Goal: Task Accomplishment & Management: Manage account settings

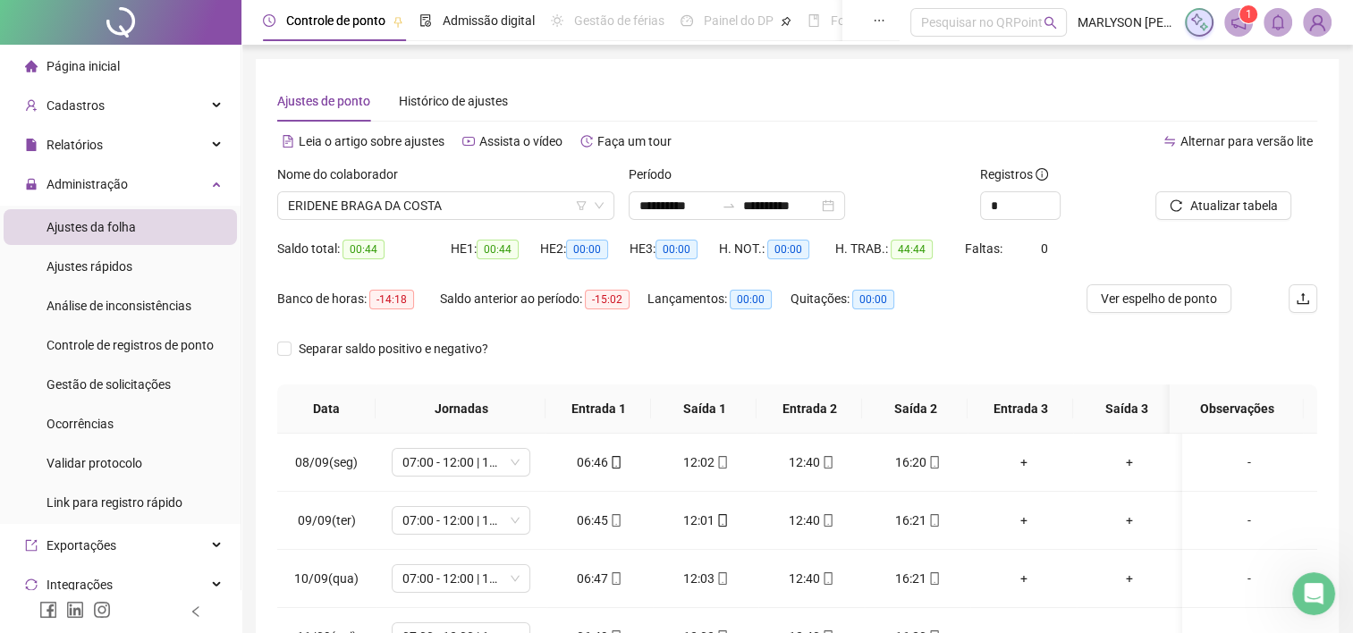
click at [1319, 11] on img at bounding box center [1317, 22] width 27 height 27
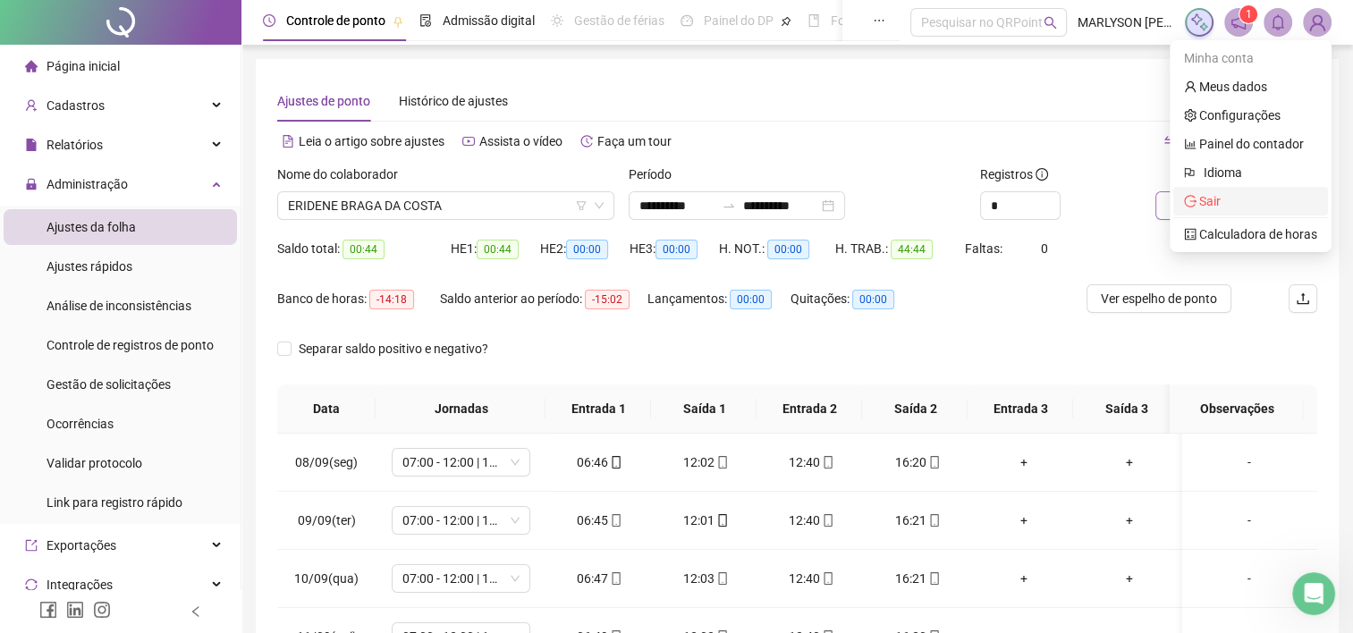
click at [1226, 196] on span "Sair" at bounding box center [1250, 201] width 133 height 20
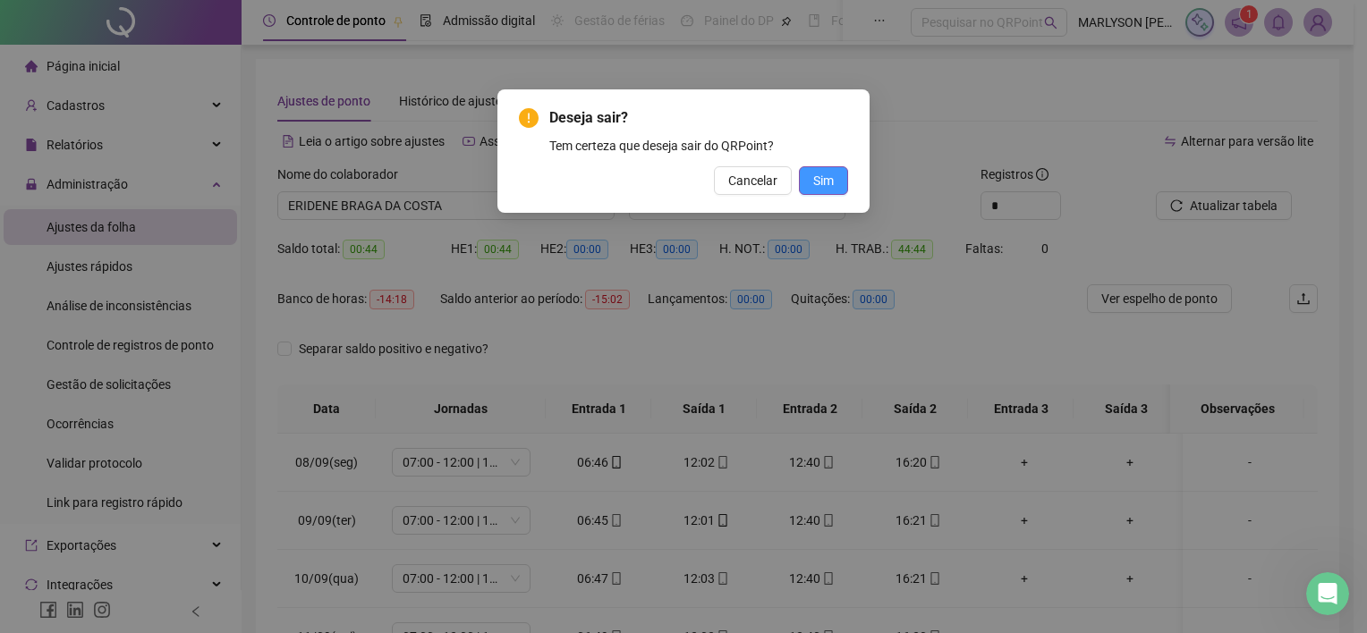
click at [812, 174] on button "Sim" at bounding box center [823, 180] width 49 height 29
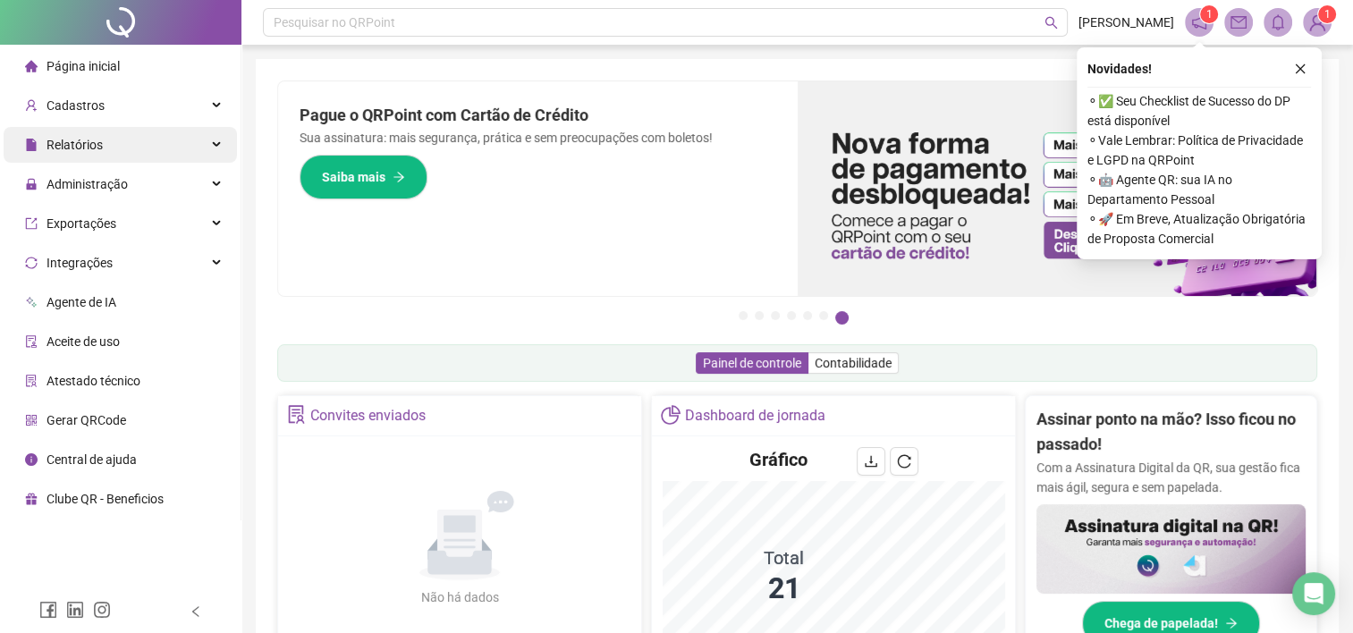
click at [79, 132] on span "Relatórios" at bounding box center [64, 145] width 78 height 36
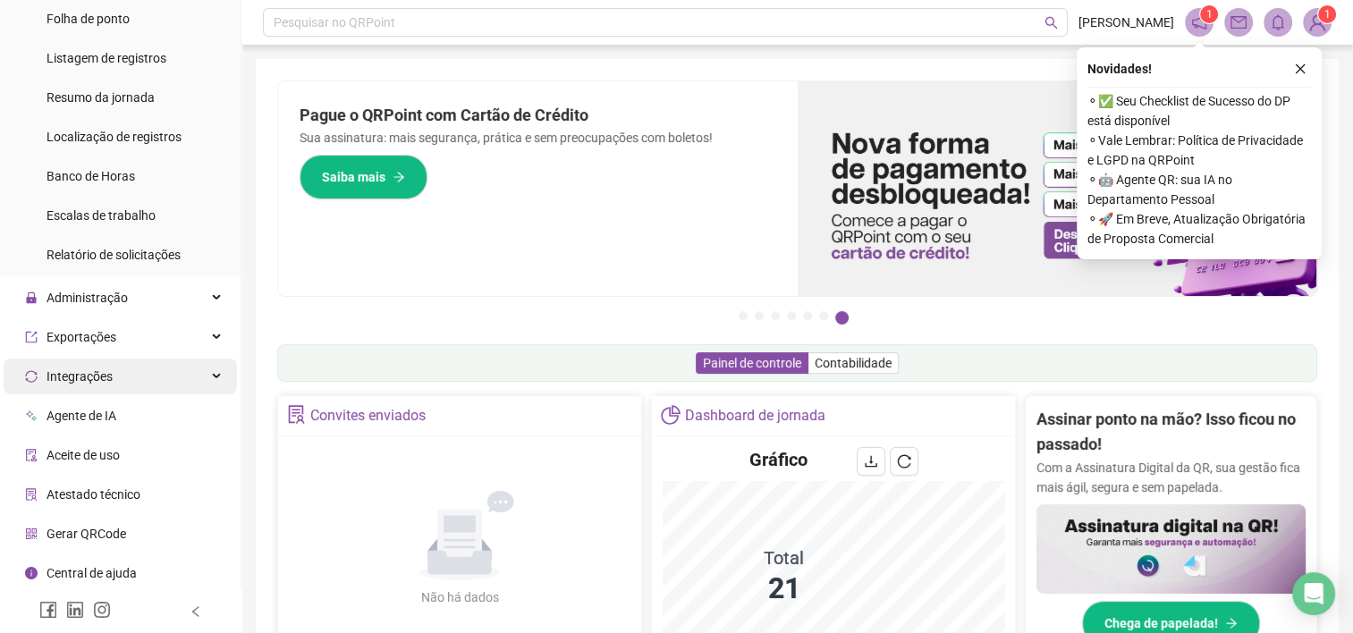
scroll to position [249, 0]
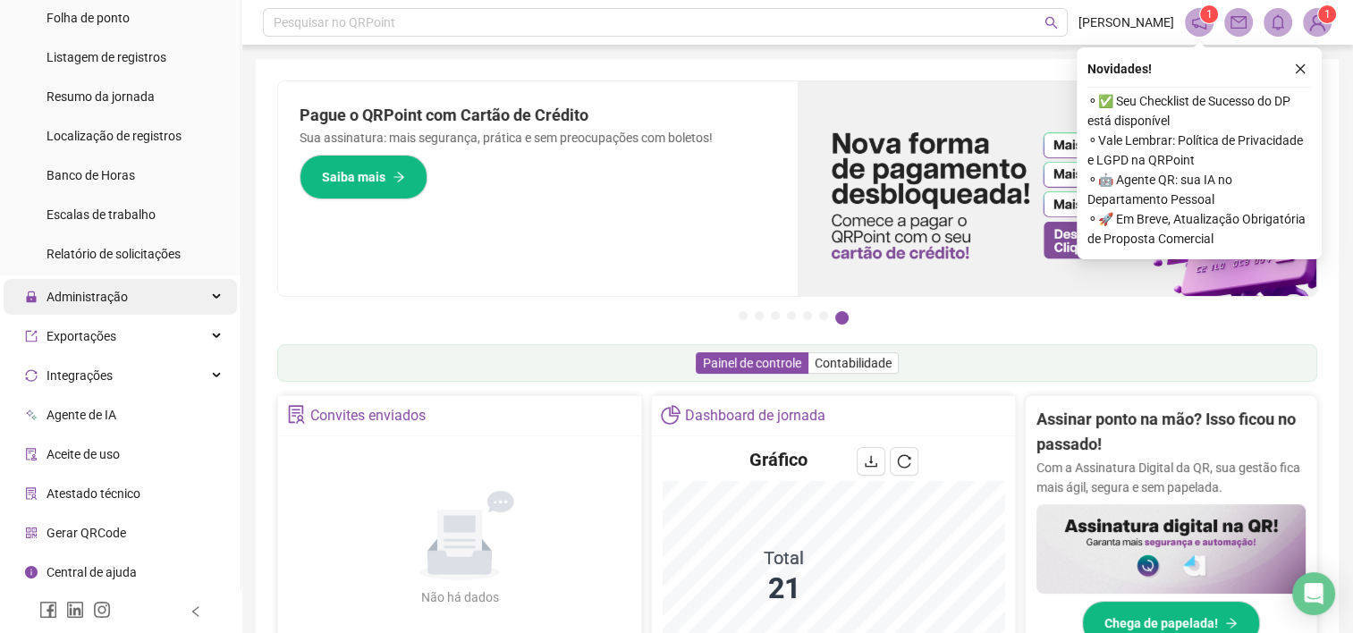
click at [88, 290] on span "Administração" at bounding box center [87, 297] width 81 height 14
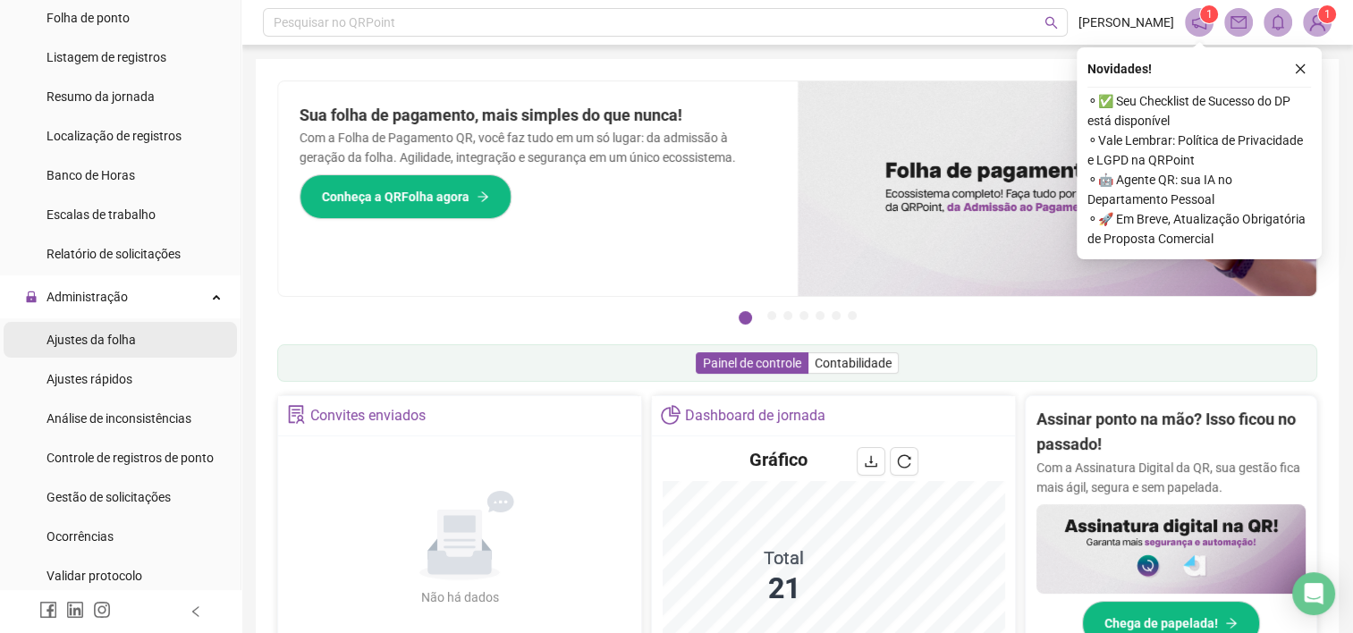
click at [97, 346] on span "Ajustes da folha" at bounding box center [91, 340] width 89 height 14
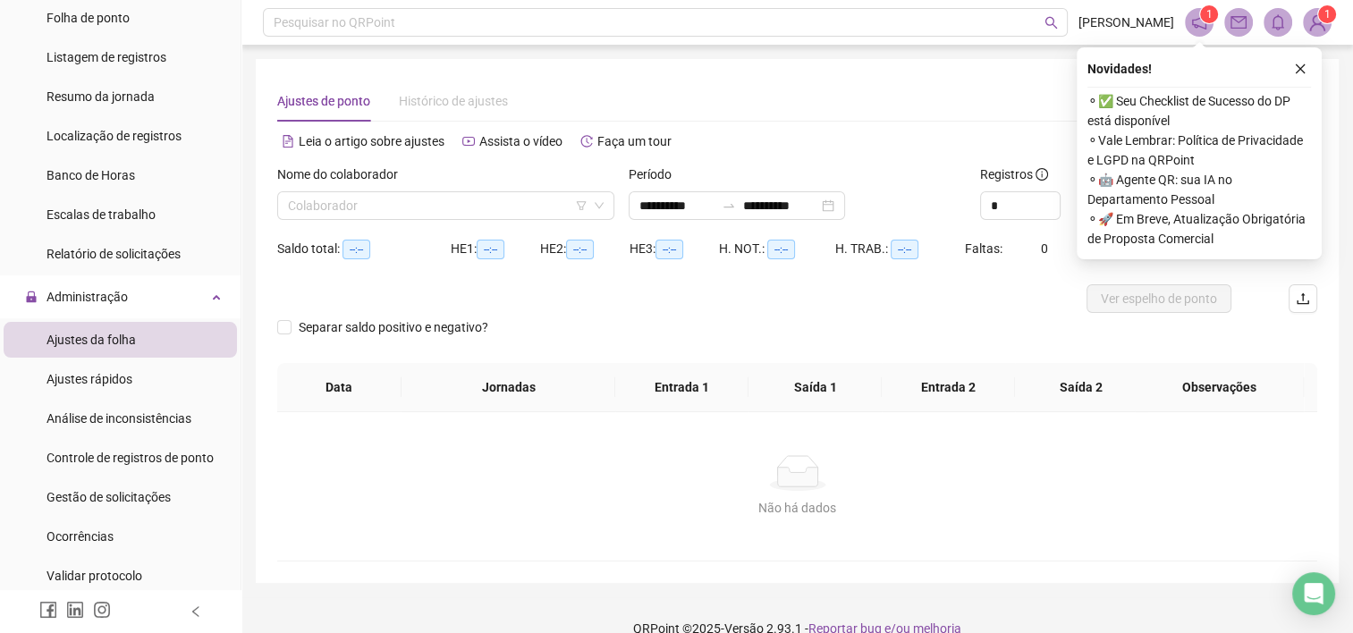
type input "**********"
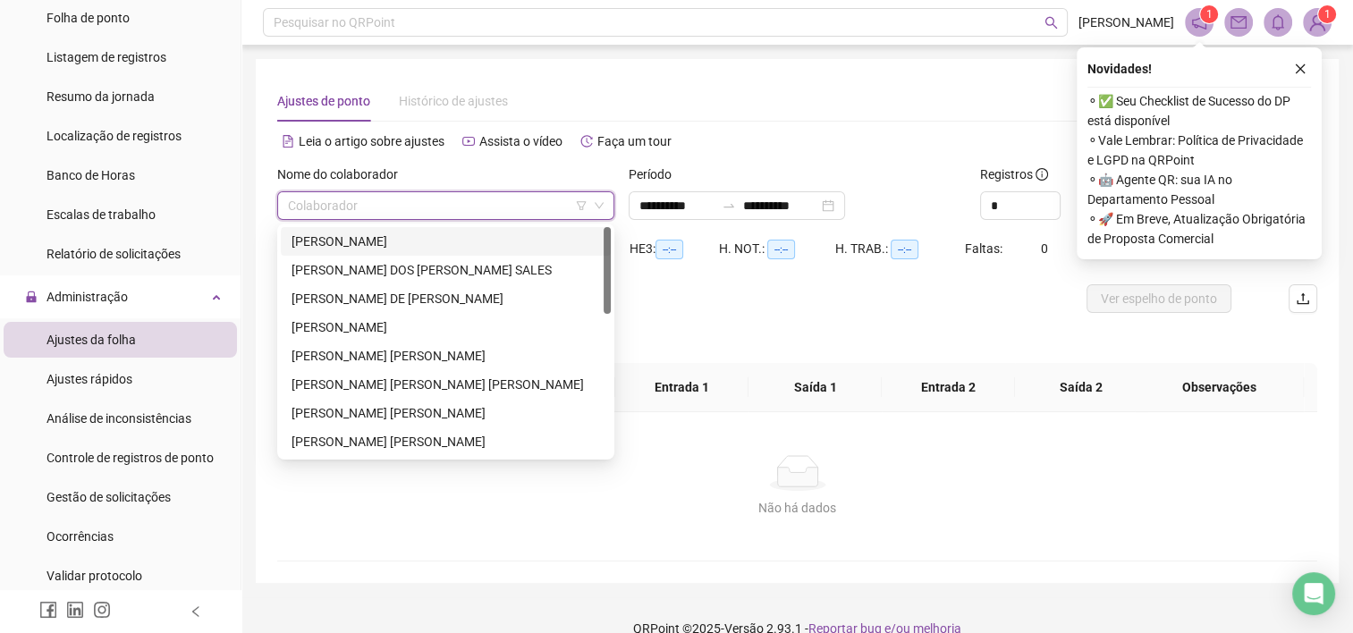
click at [508, 193] on input "search" at bounding box center [438, 205] width 300 height 27
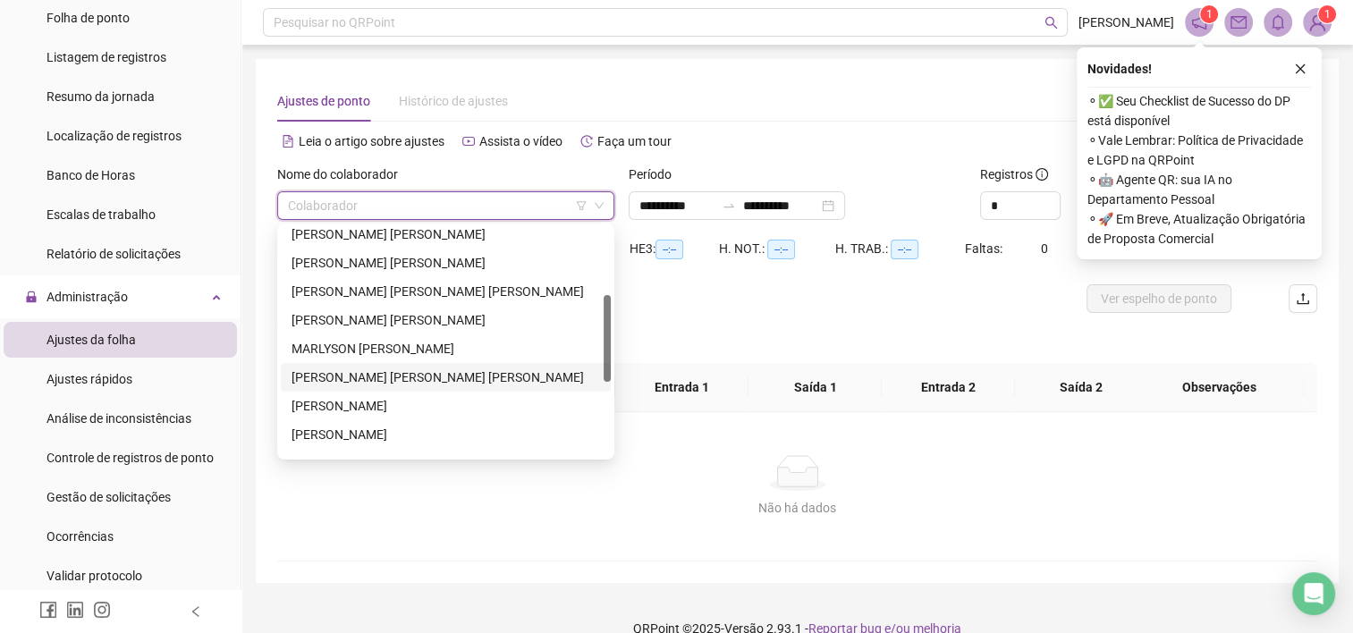
scroll to position [358, 0]
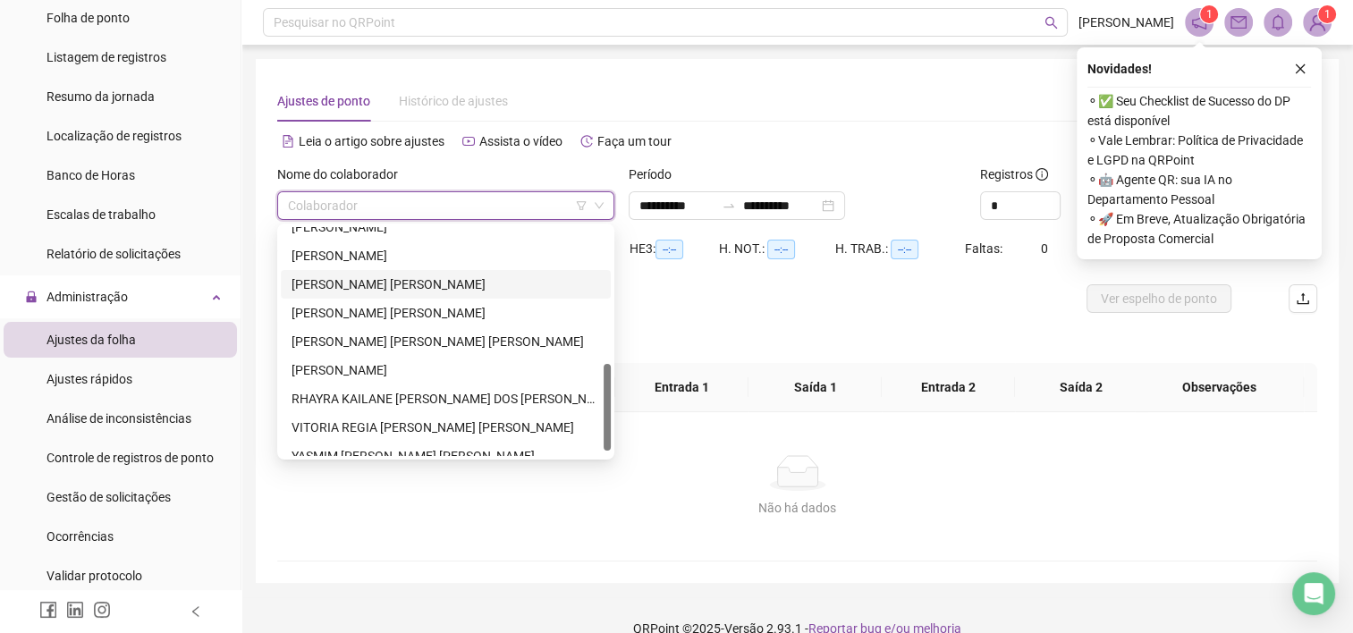
click at [361, 287] on div "[PERSON_NAME] [PERSON_NAME]" at bounding box center [446, 285] width 309 height 20
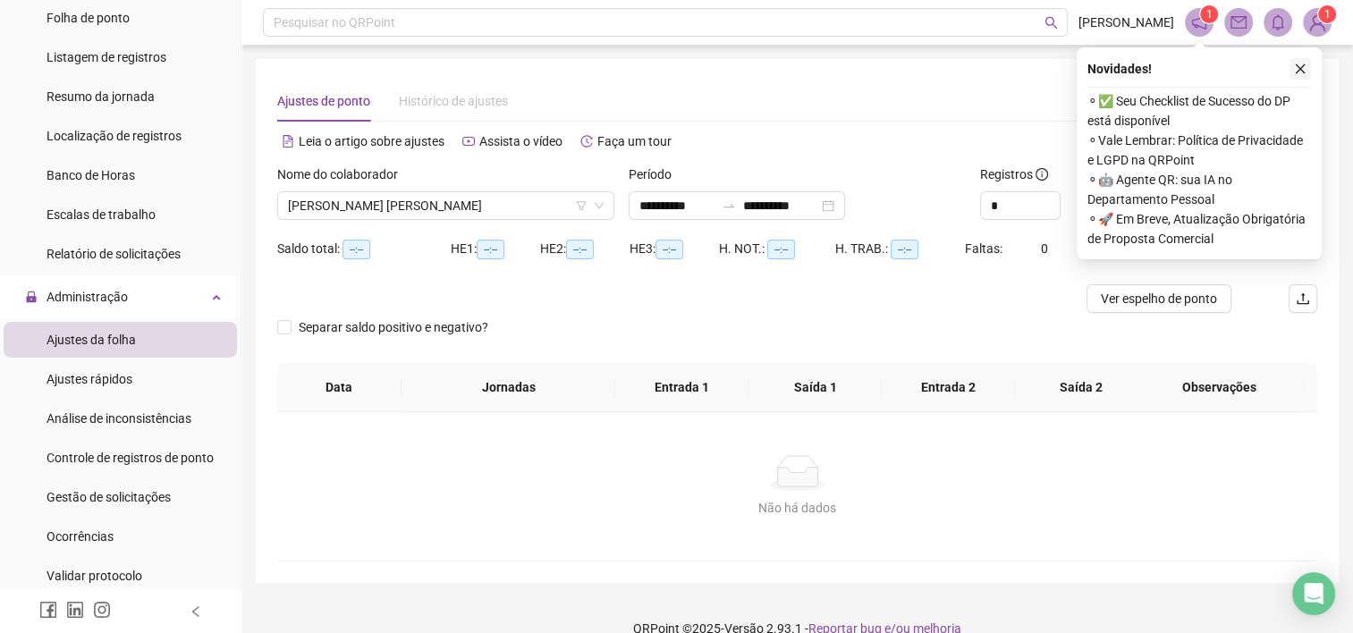
click at [1298, 64] on icon "close" at bounding box center [1300, 69] width 13 height 13
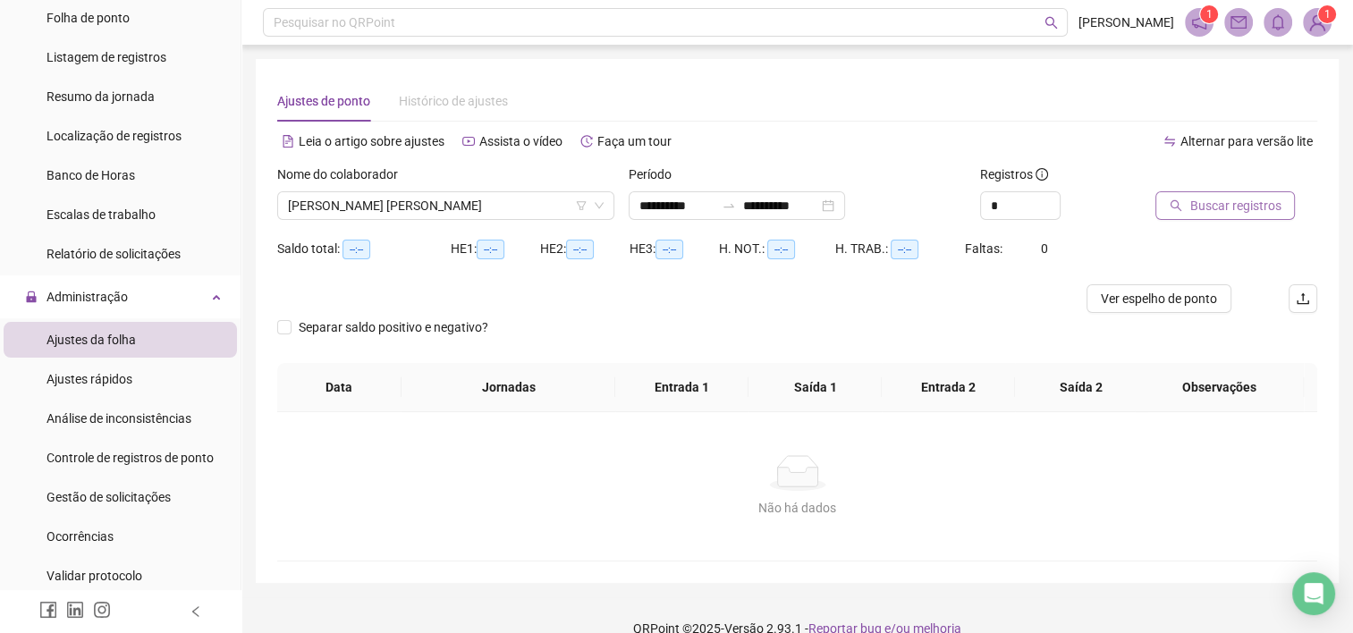
click at [1212, 193] on button "Buscar registros" at bounding box center [1226, 205] width 140 height 29
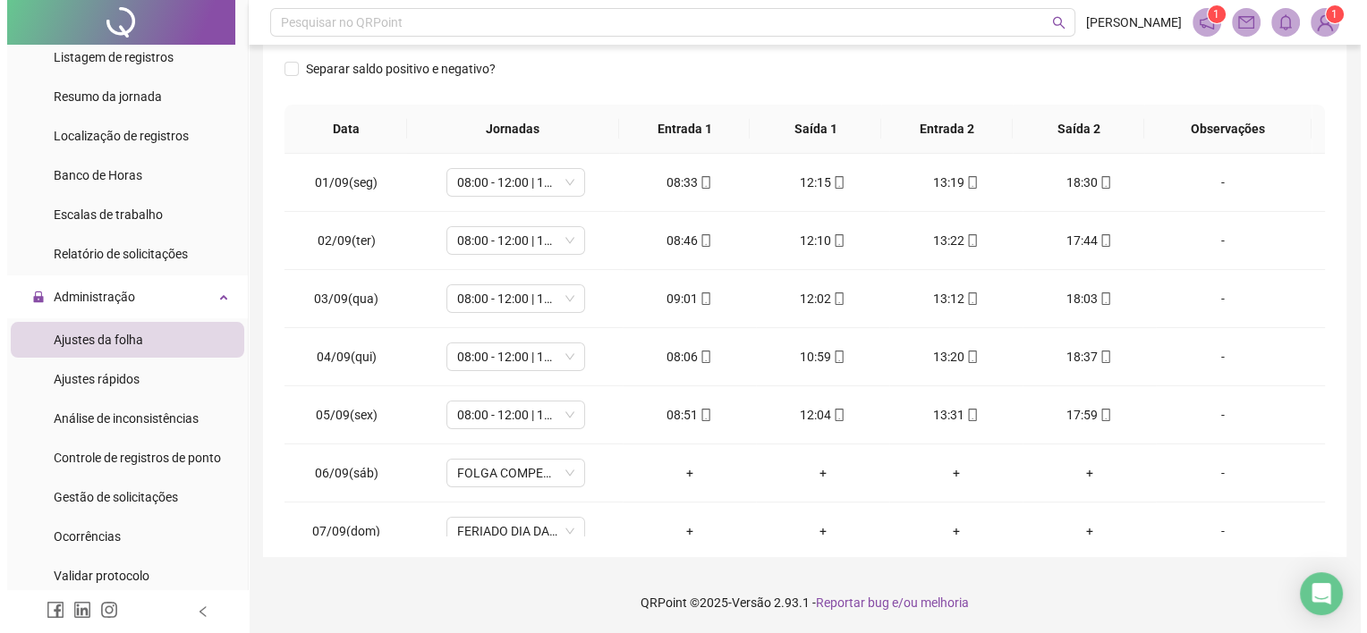
scroll to position [12, 0]
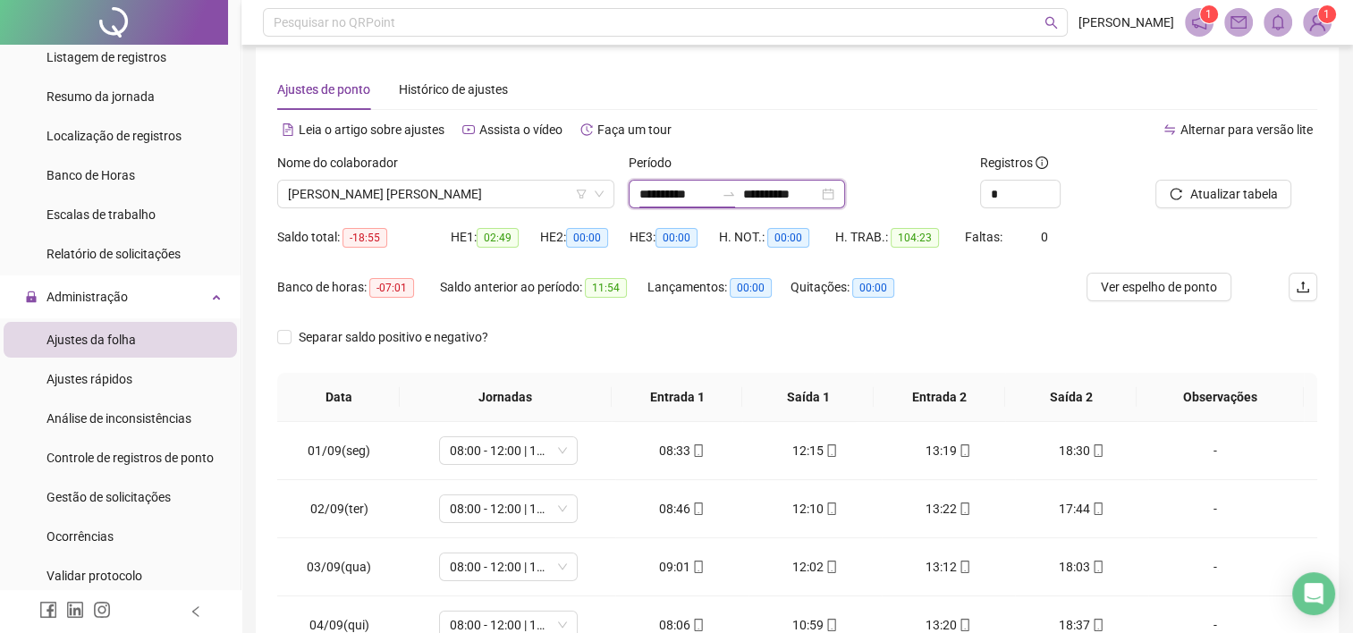
click at [715, 197] on input "**********" at bounding box center [677, 194] width 75 height 20
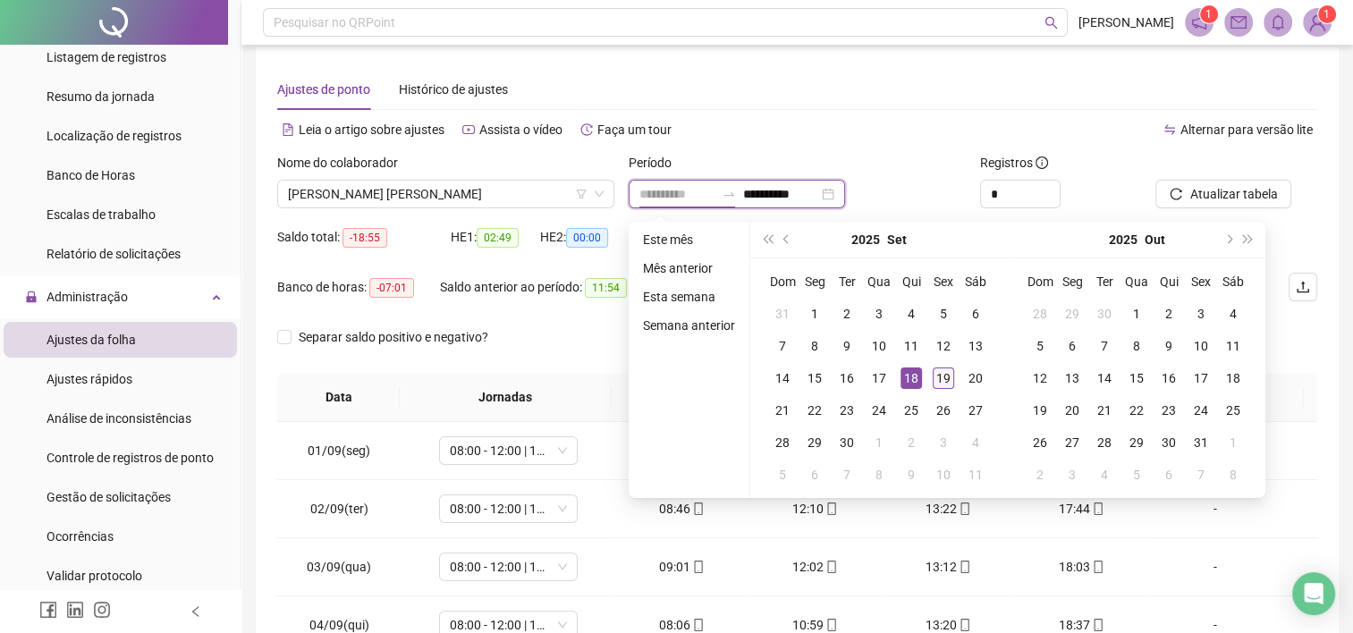
type input "**********"
click at [946, 379] on div "19" at bounding box center [943, 378] width 21 height 21
type input "**********"
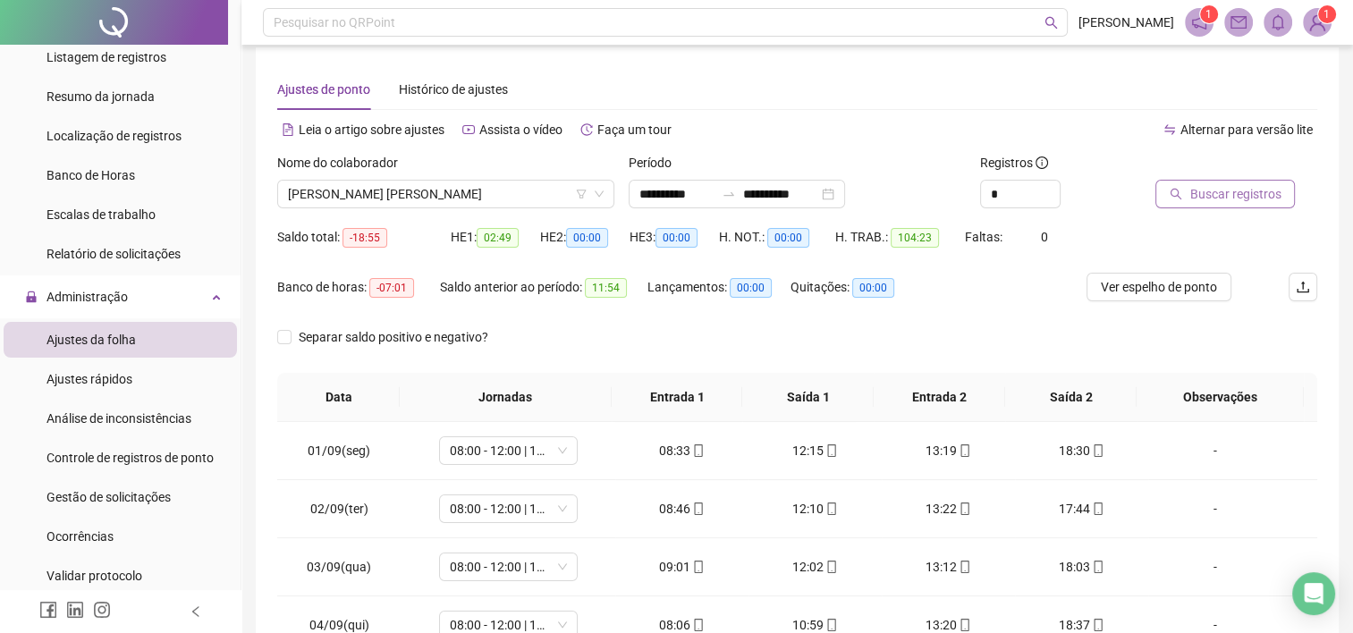
click at [1217, 193] on span "Buscar registros" at bounding box center [1235, 194] width 91 height 20
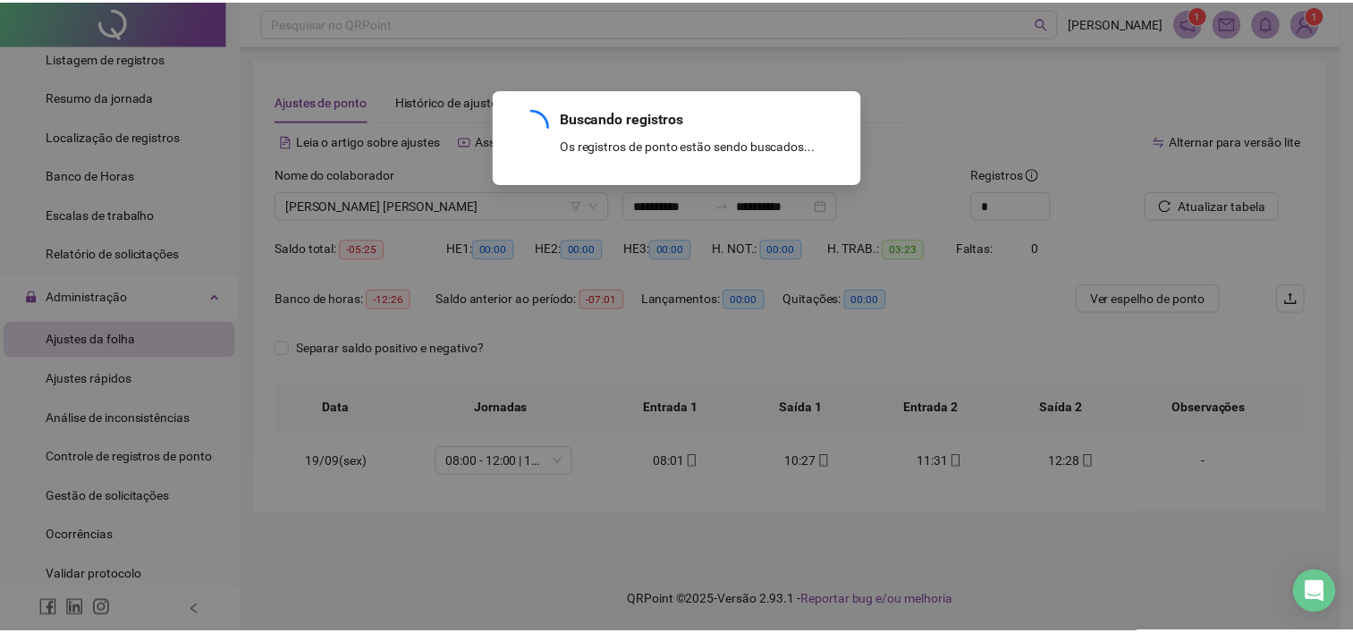
scroll to position [0, 0]
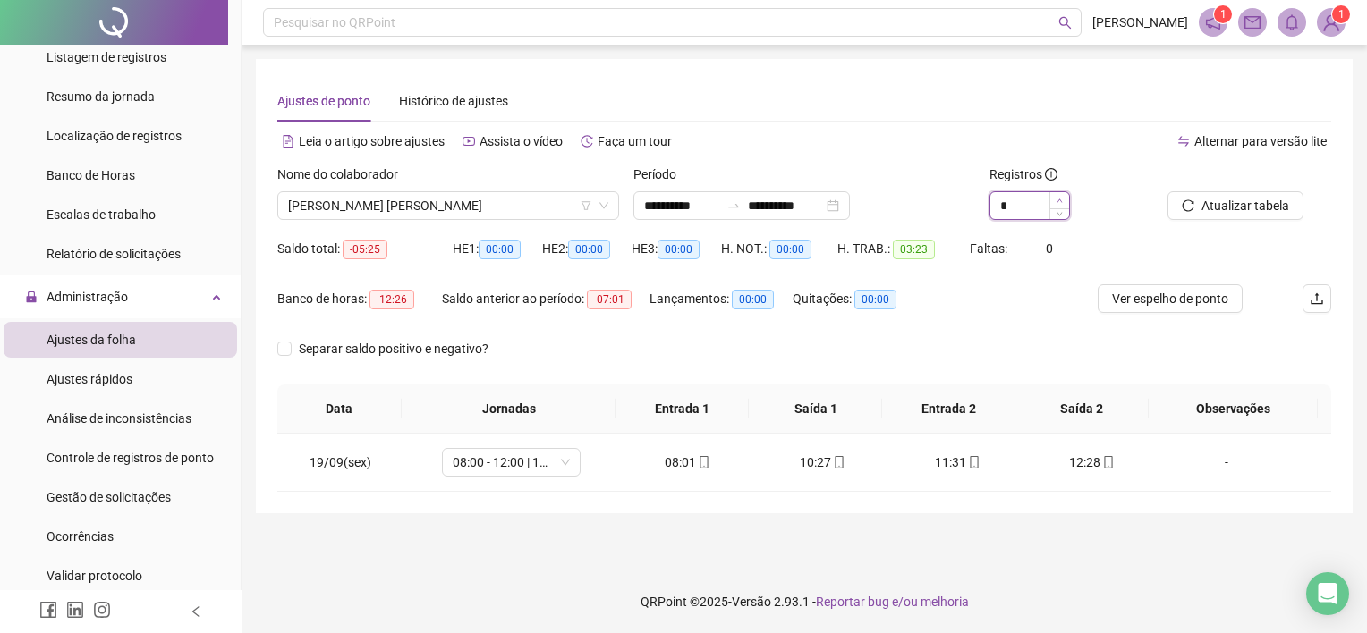
type input "*"
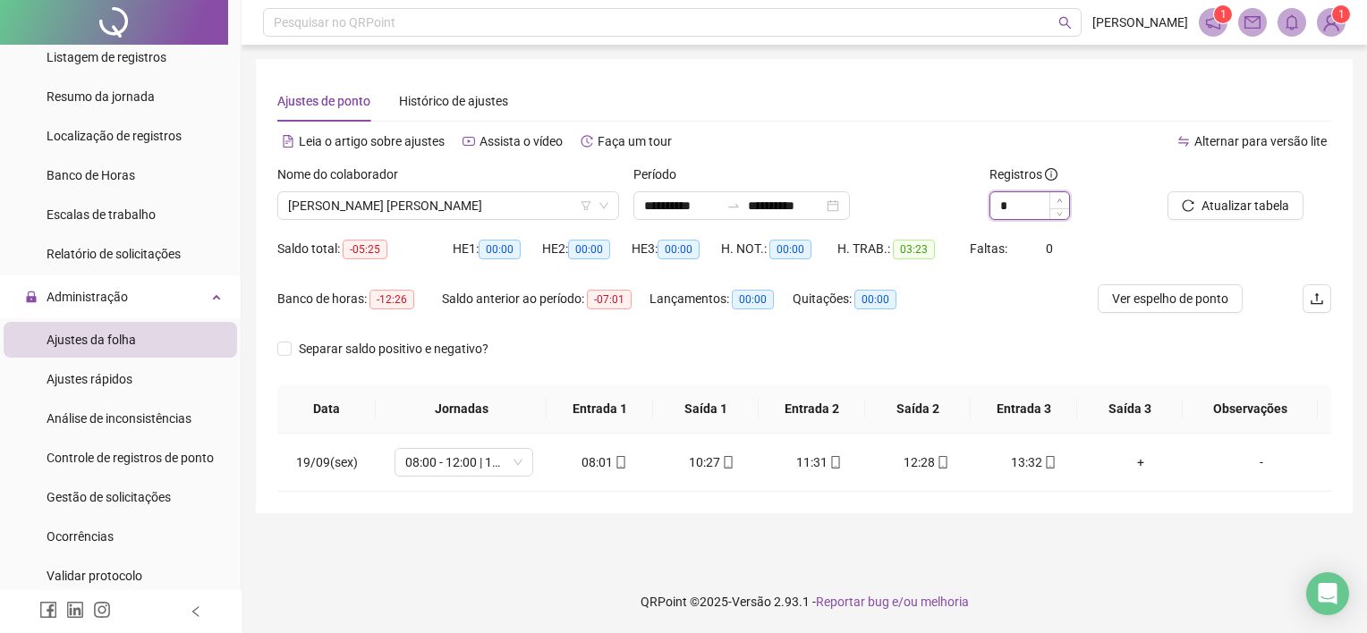
click at [1061, 199] on icon "up" at bounding box center [1059, 201] width 6 height 6
click at [89, 381] on span "Ajustes rápidos" at bounding box center [90, 379] width 86 height 14
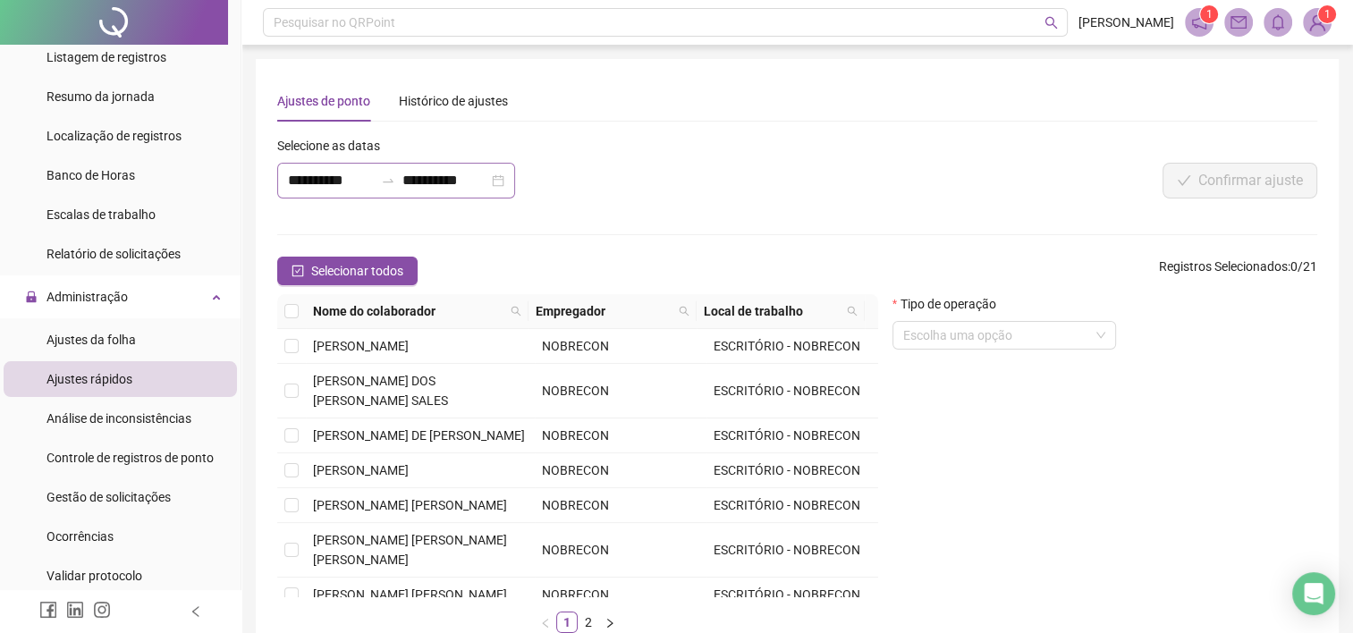
click at [388, 182] on icon "swap-right" at bounding box center [388, 181] width 11 height 4
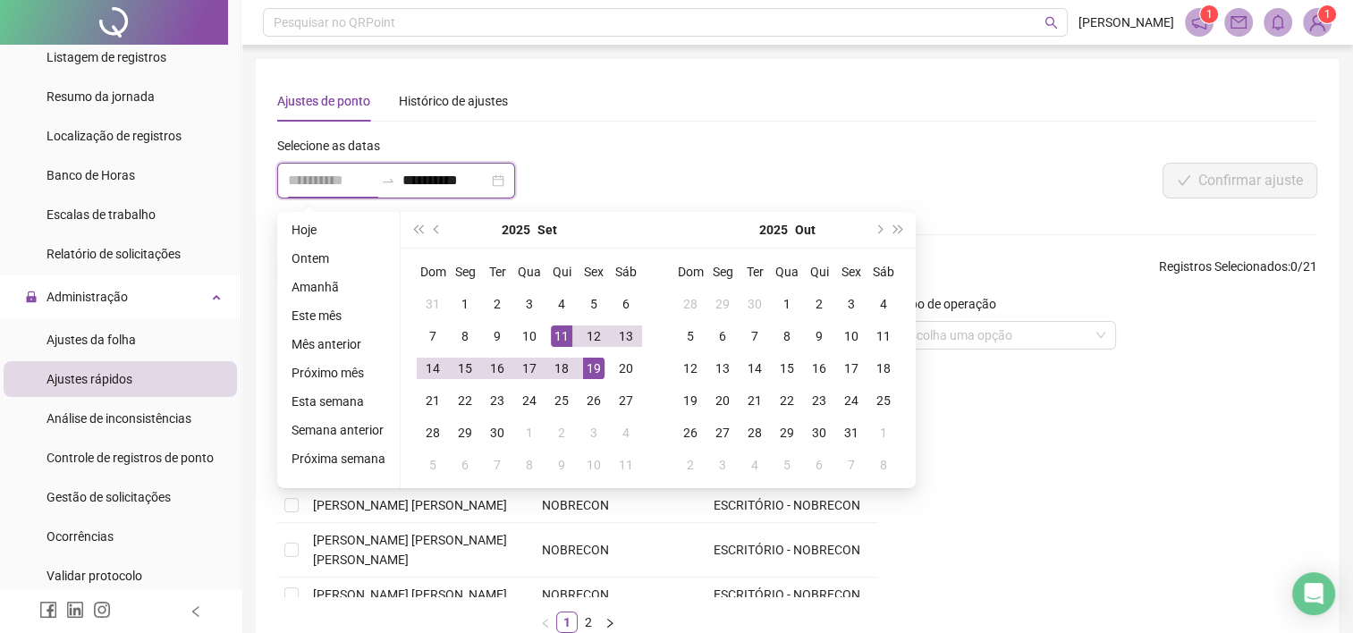
type input "**********"
click at [590, 365] on div "19" at bounding box center [593, 368] width 21 height 21
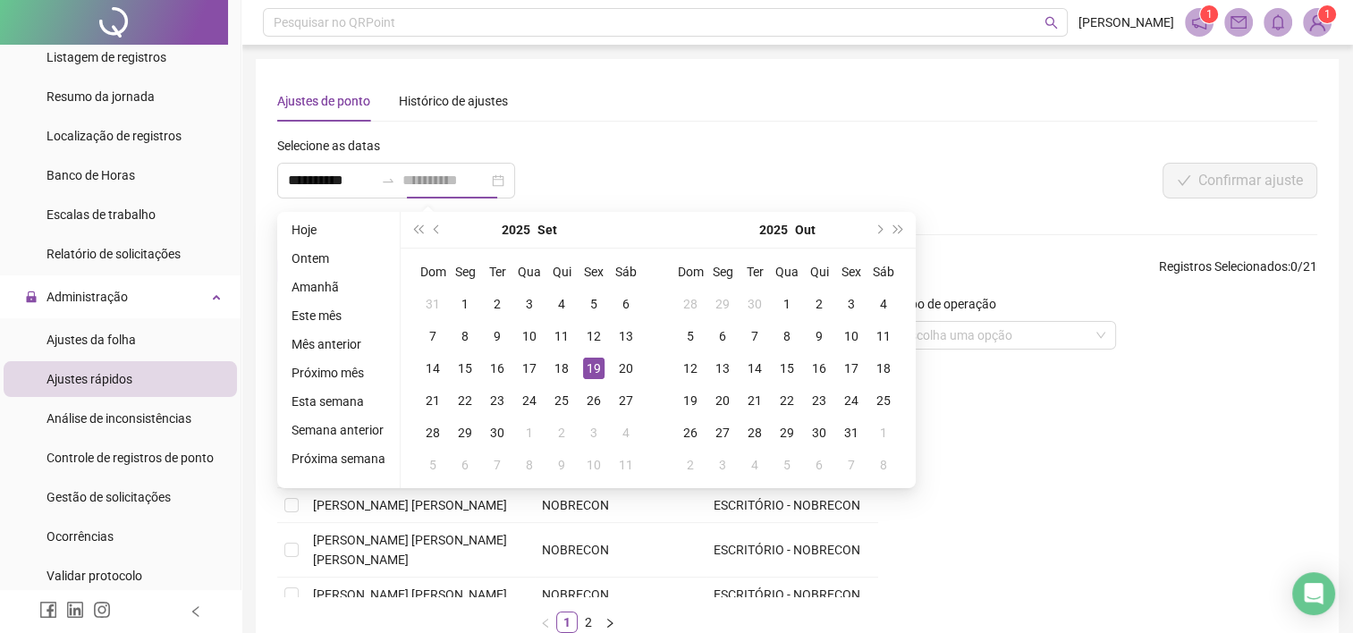
click at [590, 365] on div "19" at bounding box center [593, 368] width 21 height 21
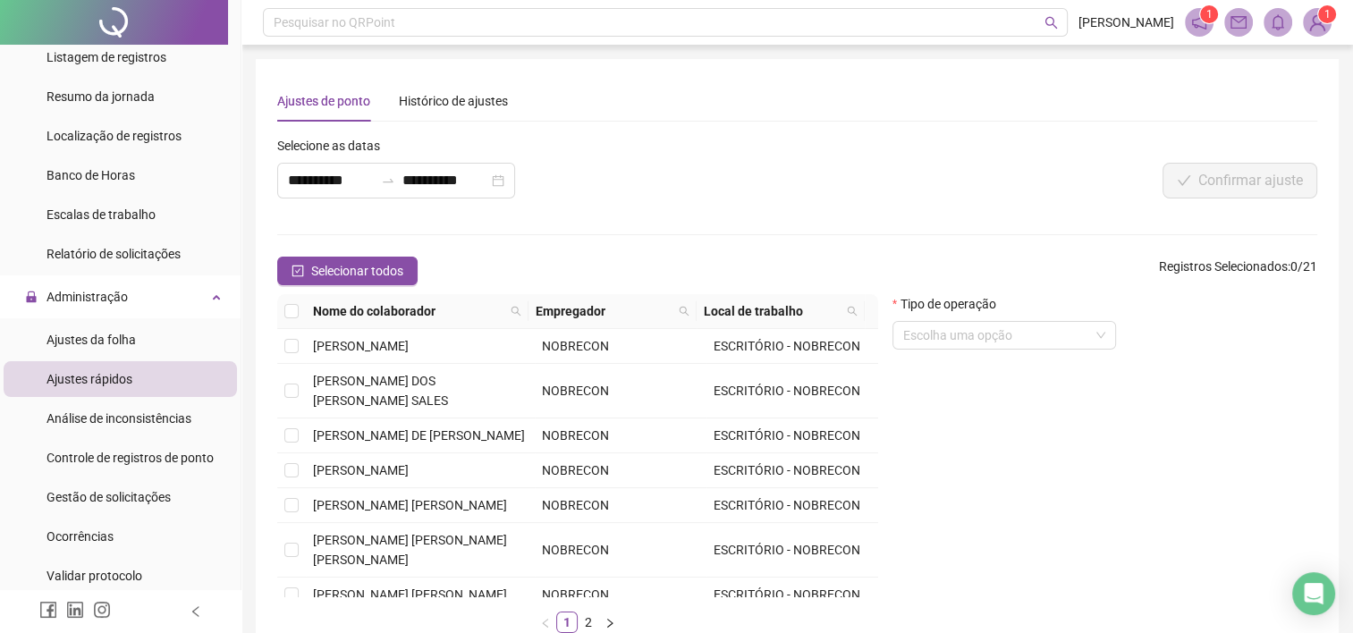
click at [583, 185] on div "**********" at bounding box center [580, 174] width 617 height 77
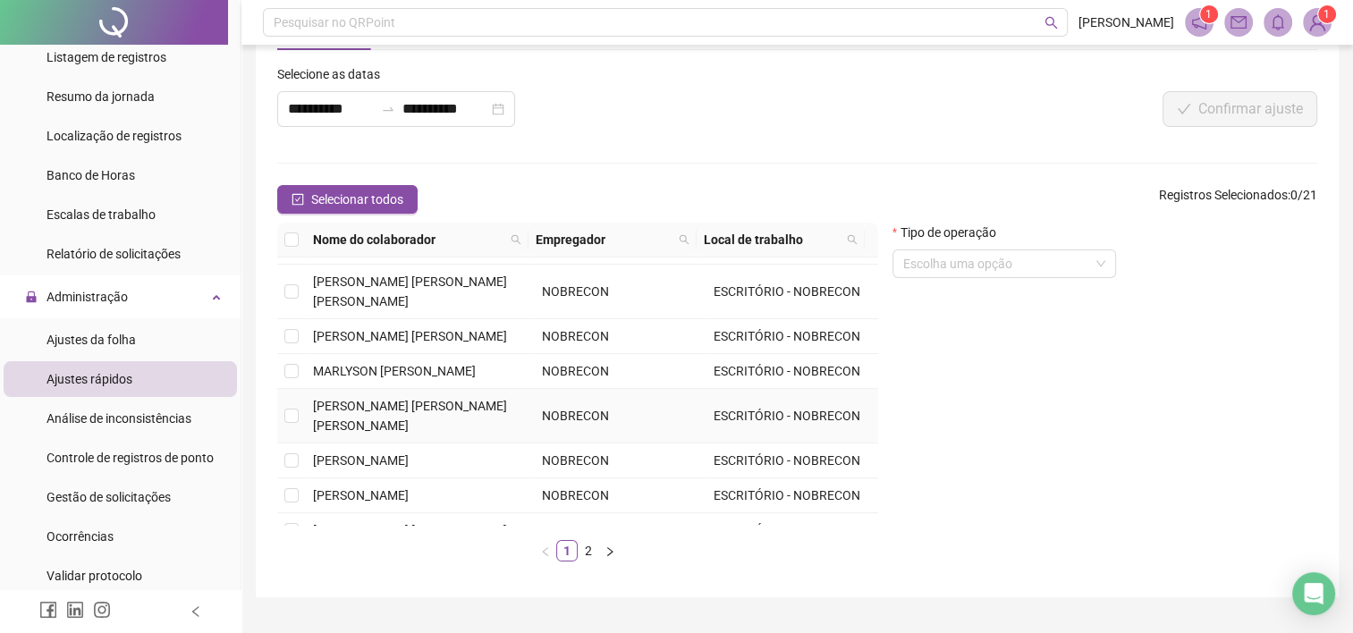
scroll to position [112, 0]
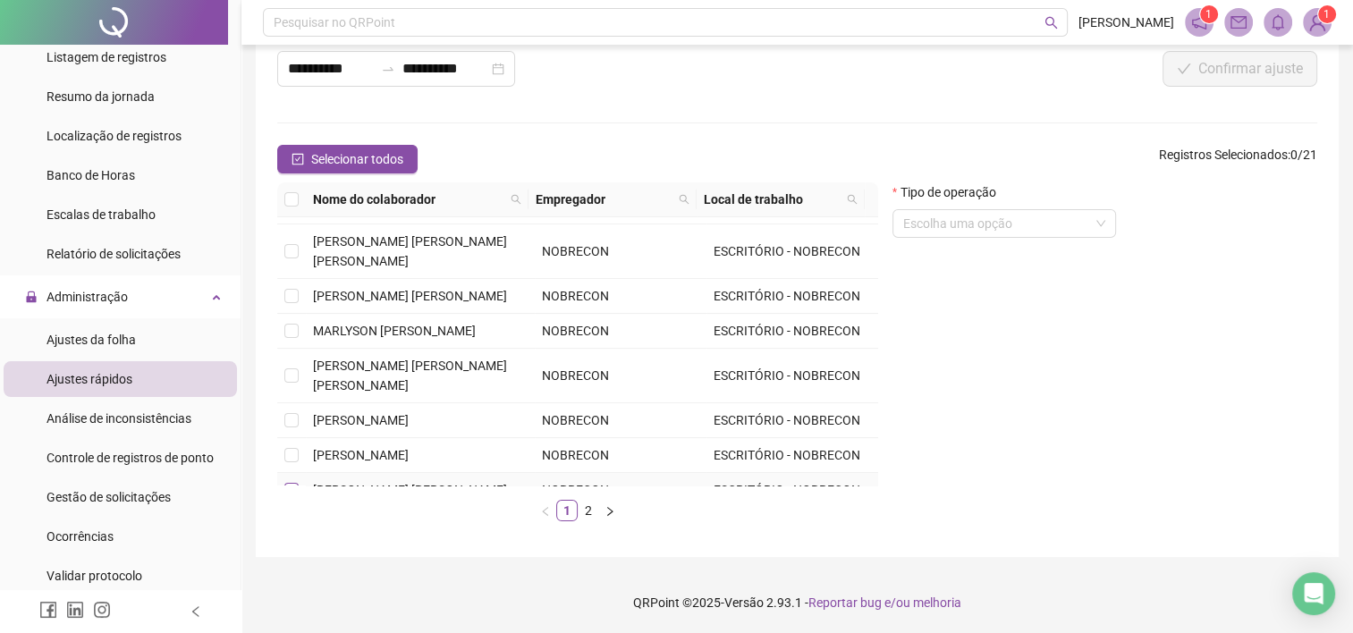
click at [294, 480] on label at bounding box center [291, 490] width 14 height 20
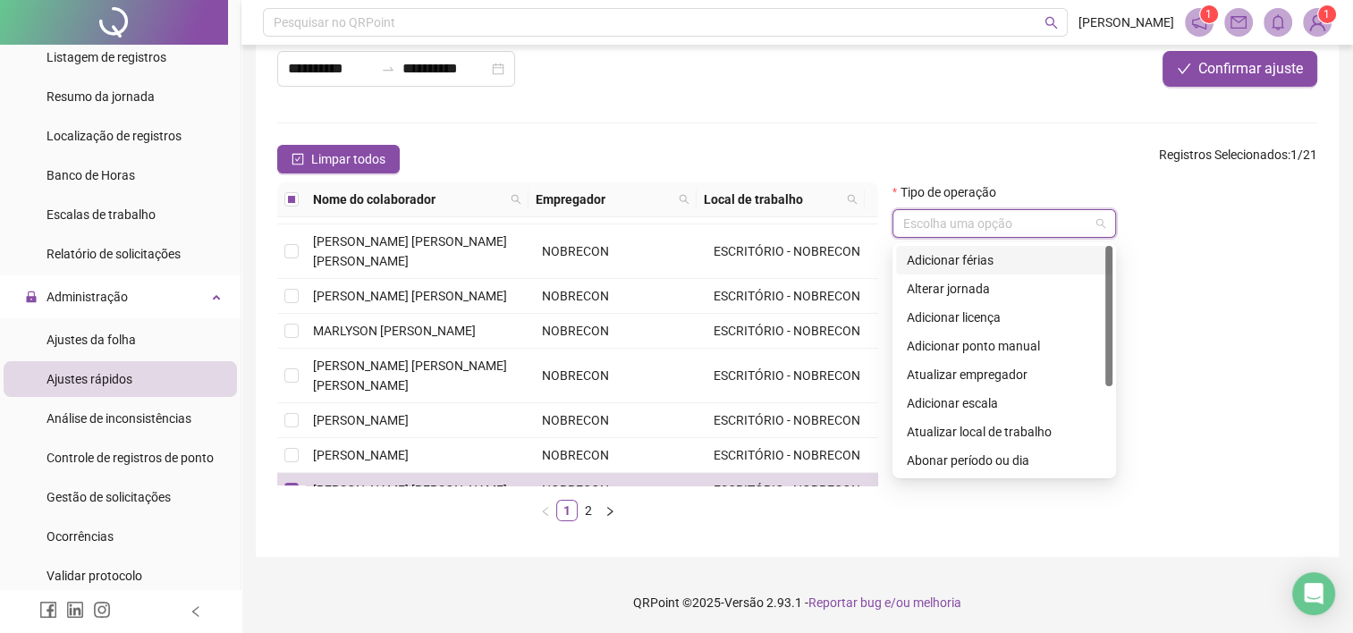
click at [1014, 218] on input "search" at bounding box center [996, 223] width 186 height 27
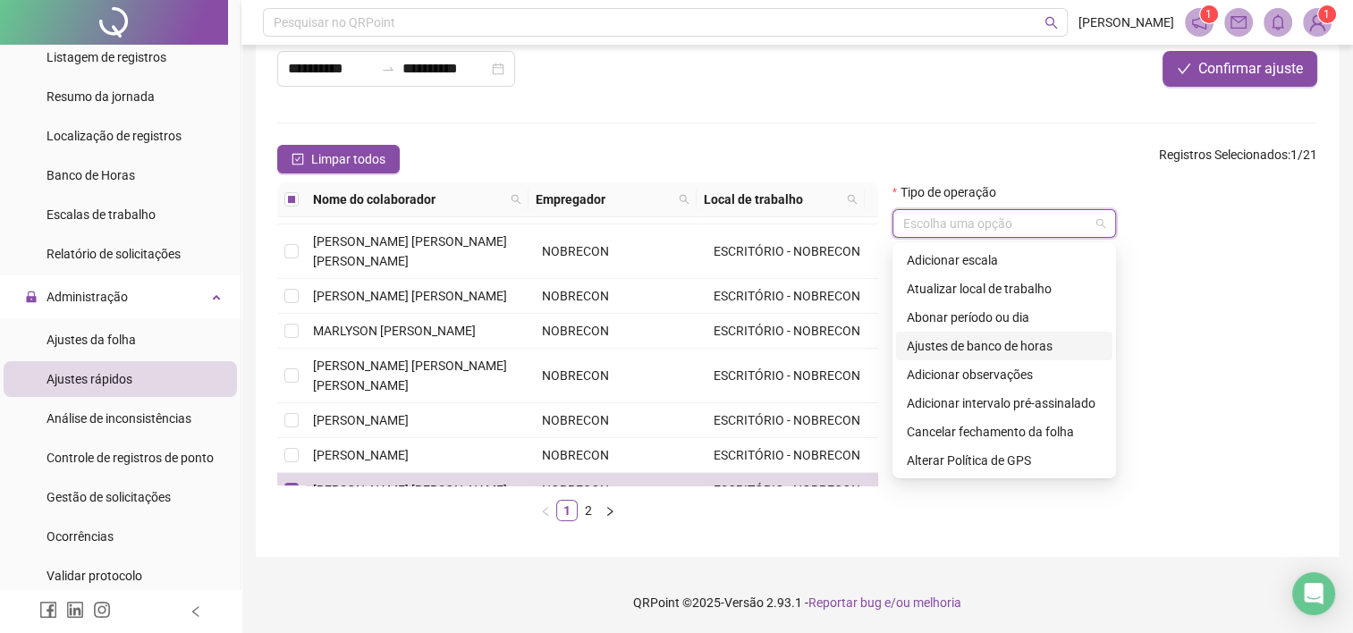
click at [1031, 341] on div "Ajustes de banco de horas" at bounding box center [1004, 346] width 195 height 20
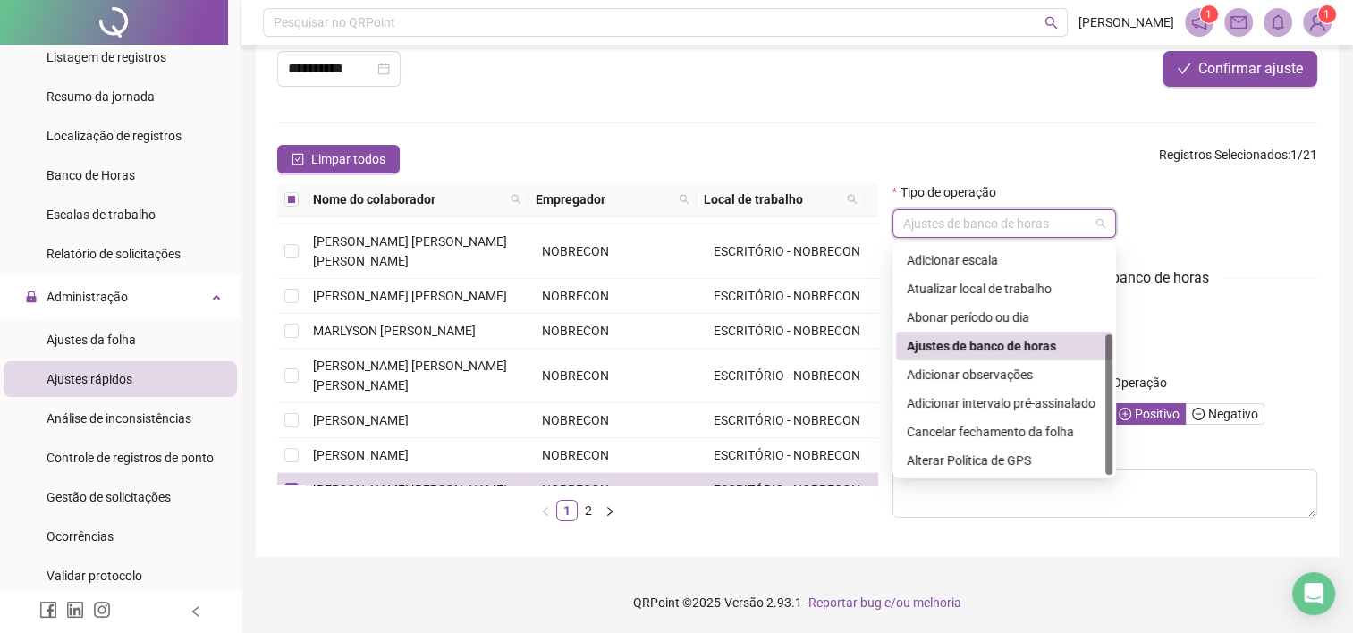
click at [995, 216] on span "Ajustes de banco de horas" at bounding box center [1004, 223] width 202 height 27
click at [981, 306] on div "Abonar período ou dia" at bounding box center [1004, 317] width 216 height 29
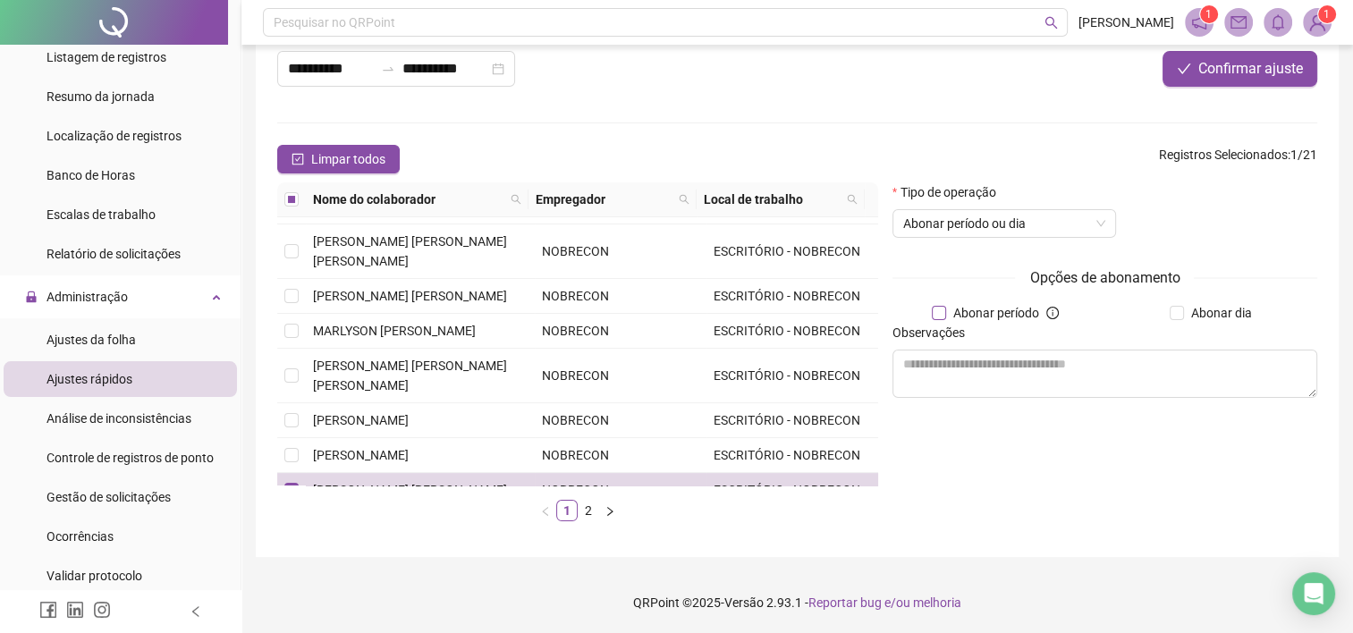
click at [955, 314] on span "Abonar período" at bounding box center [996, 313] width 100 height 20
click at [1137, 350] on div "Observações" at bounding box center [1105, 358] width 425 height 27
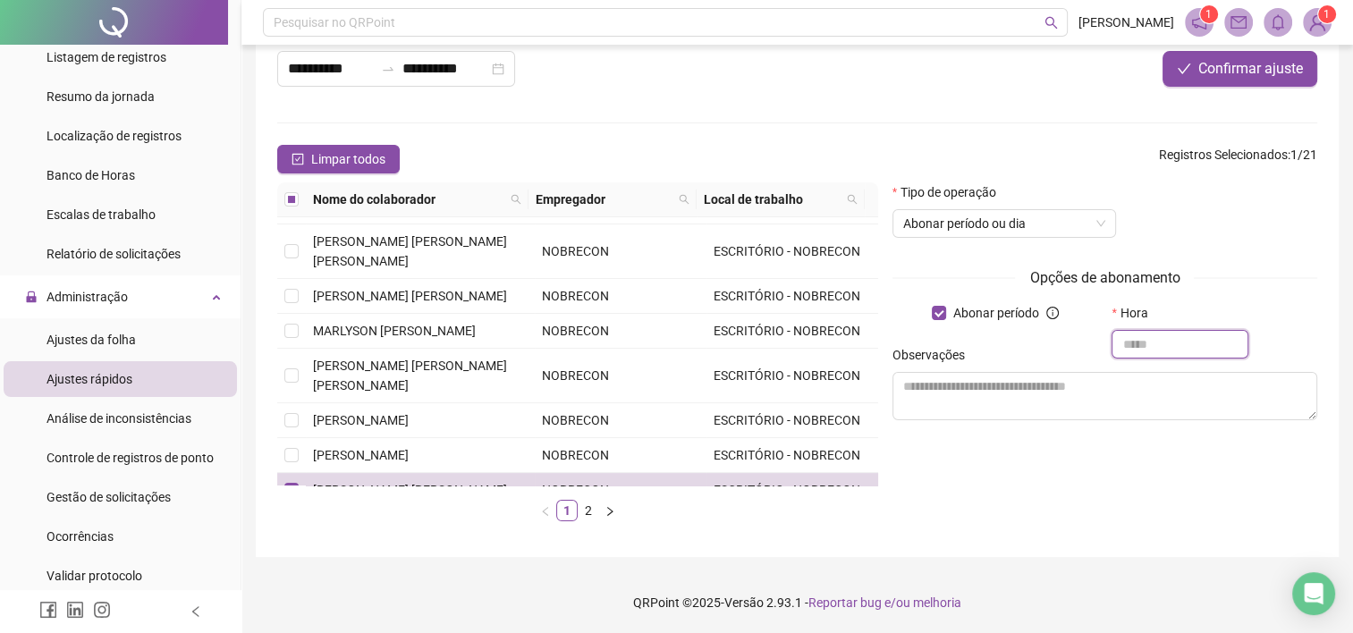
click at [1132, 341] on input "text" at bounding box center [1180, 344] width 137 height 29
type input "*****"
click at [1014, 384] on textarea at bounding box center [1105, 396] width 425 height 48
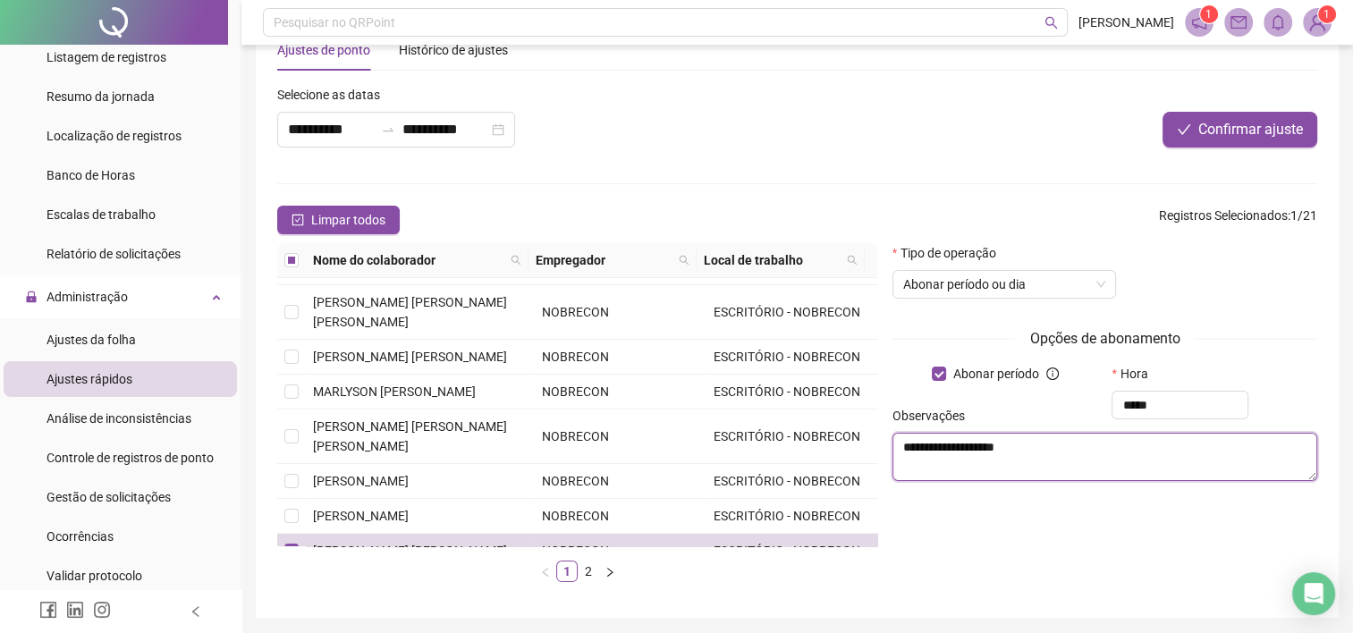
scroll to position [0, 0]
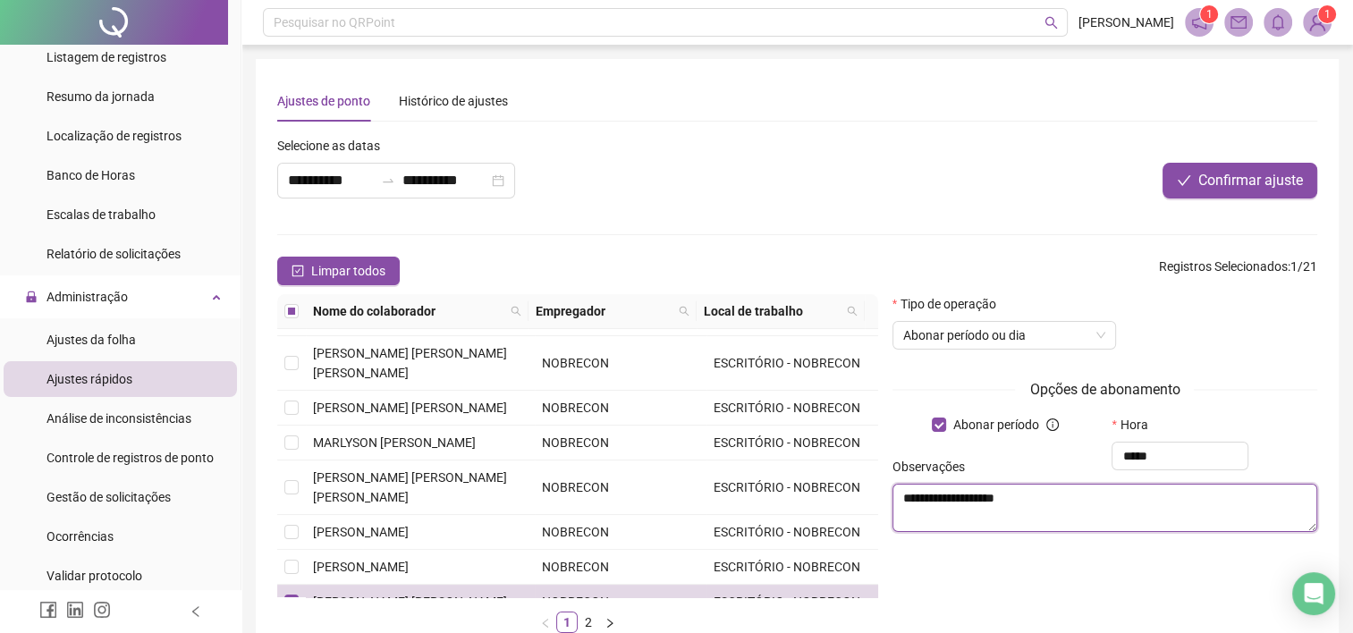
type textarea "**********"
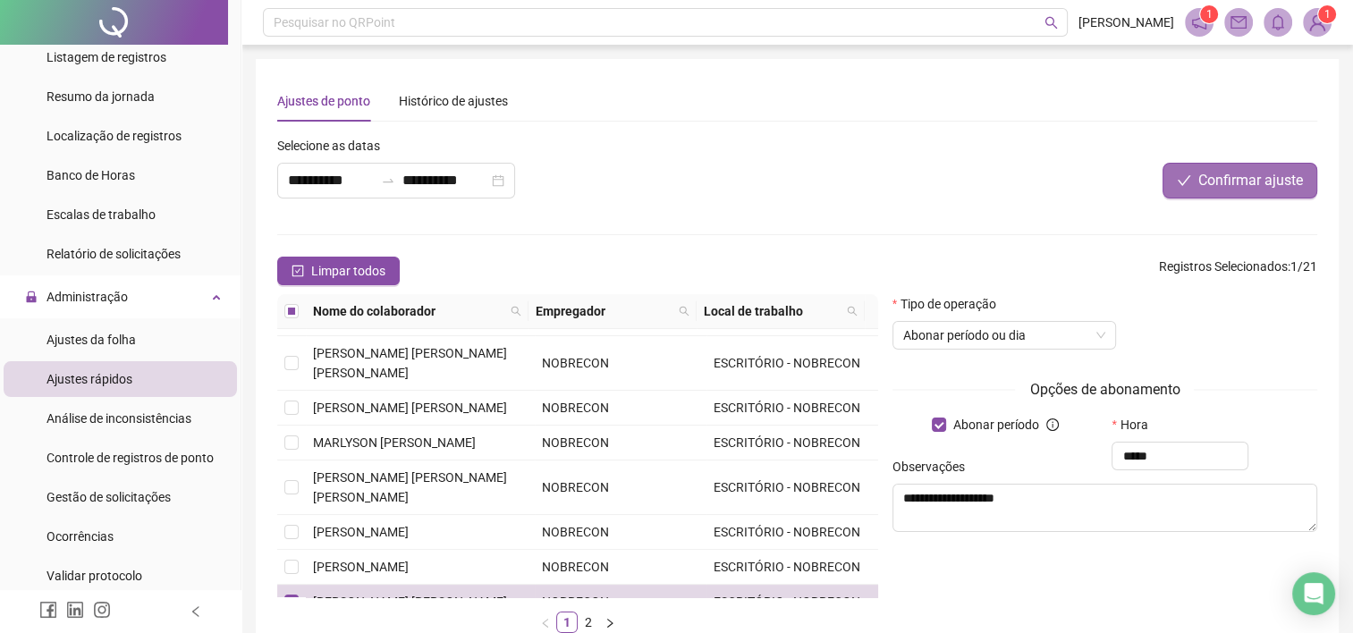
drag, startPoint x: 1253, startPoint y: 159, endPoint x: 1242, endPoint y: 179, distance: 22.9
click at [1252, 161] on div at bounding box center [1101, 149] width 434 height 27
click at [1242, 179] on span "Confirmar ajuste" at bounding box center [1251, 180] width 105 height 21
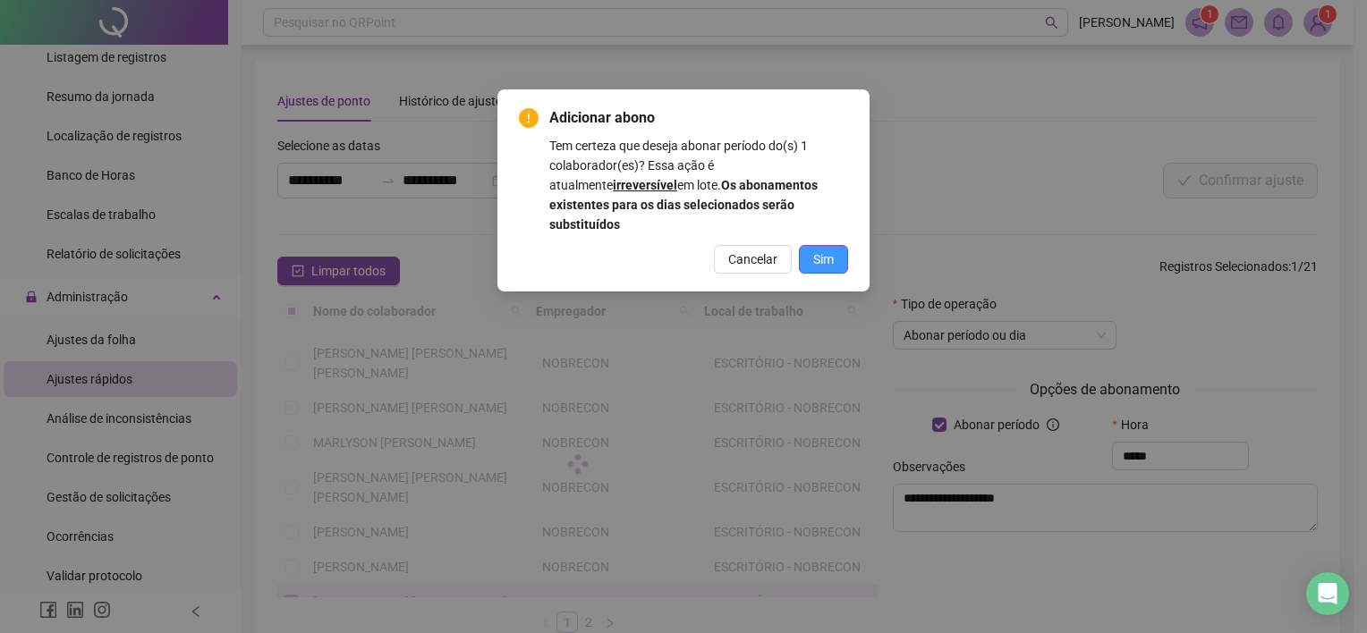
click at [817, 250] on span "Sim" at bounding box center [823, 260] width 21 height 20
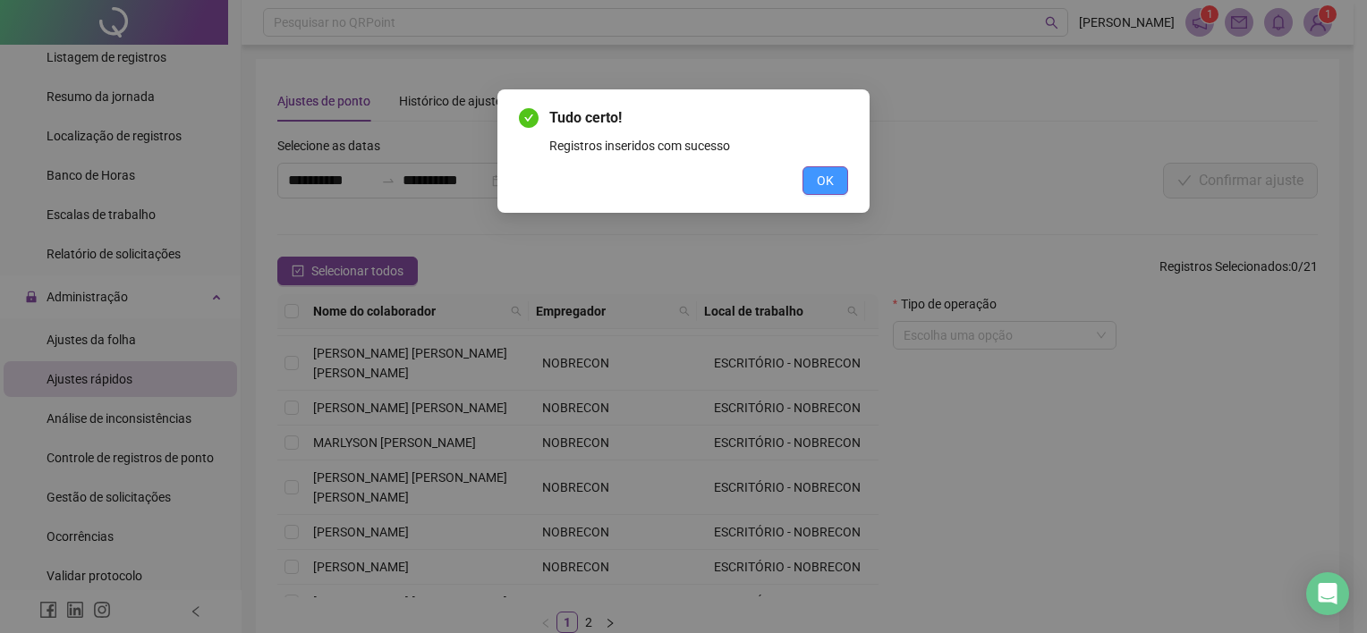
click at [812, 179] on button "OK" at bounding box center [825, 180] width 46 height 29
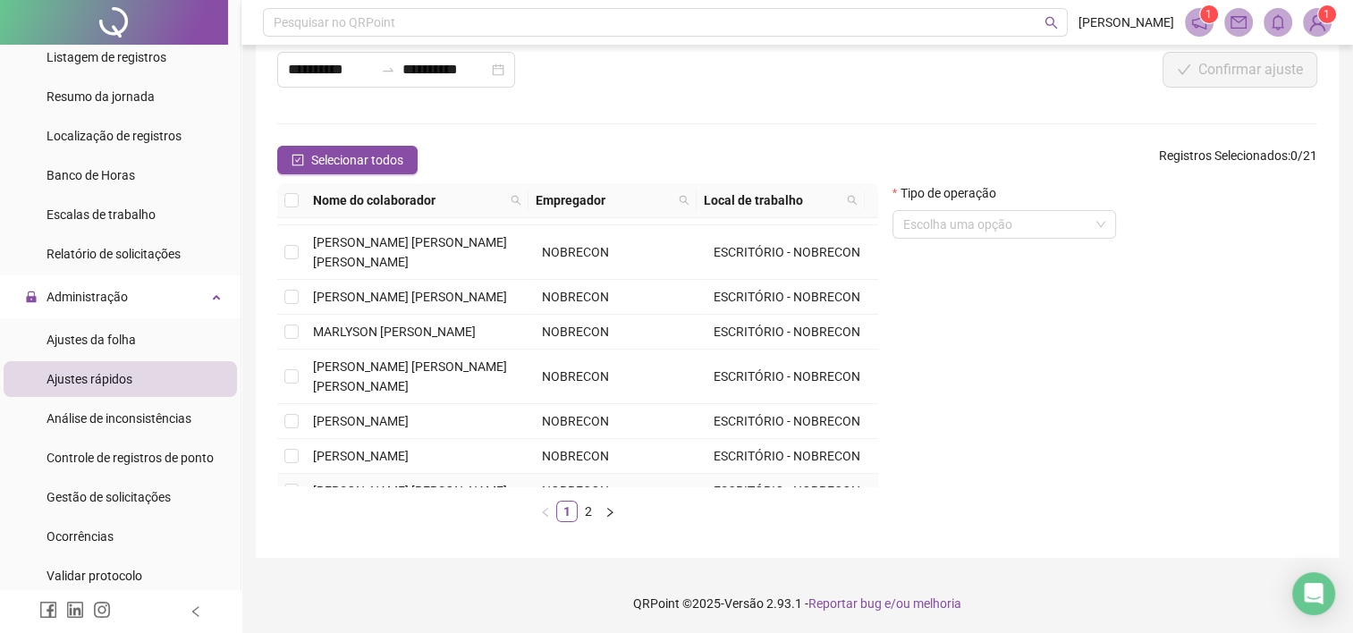
scroll to position [112, 0]
